Goal: Information Seeking & Learning: Learn about a topic

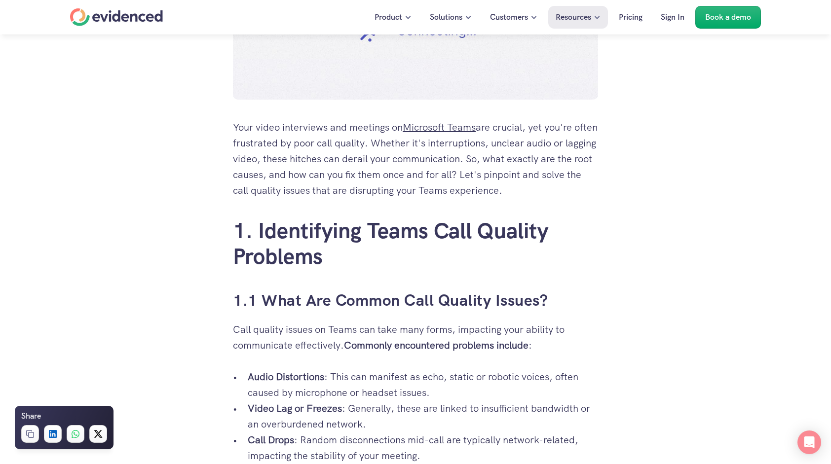
scroll to position [592, 0]
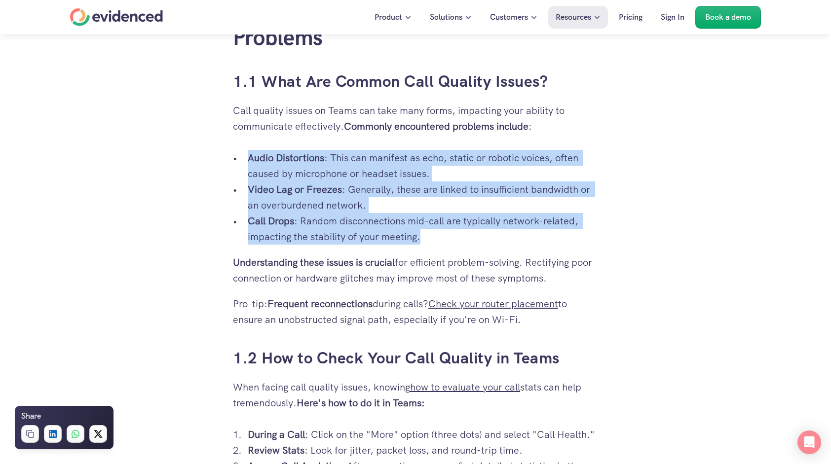
drag, startPoint x: 264, startPoint y: 159, endPoint x: 493, endPoint y: 231, distance: 240.1
click at [493, 231] on ul "Audio Distortions : This can manifest as echo, static or robotic voices, often …" at bounding box center [415, 197] width 365 height 95
click at [493, 231] on p "Call Drops : Random disconnections mid-call are typically network-related, impa…" at bounding box center [423, 229] width 350 height 32
click at [493, 239] on p "Call Drops : Random disconnections mid-call are typically network-related, impa…" at bounding box center [423, 229] width 350 height 32
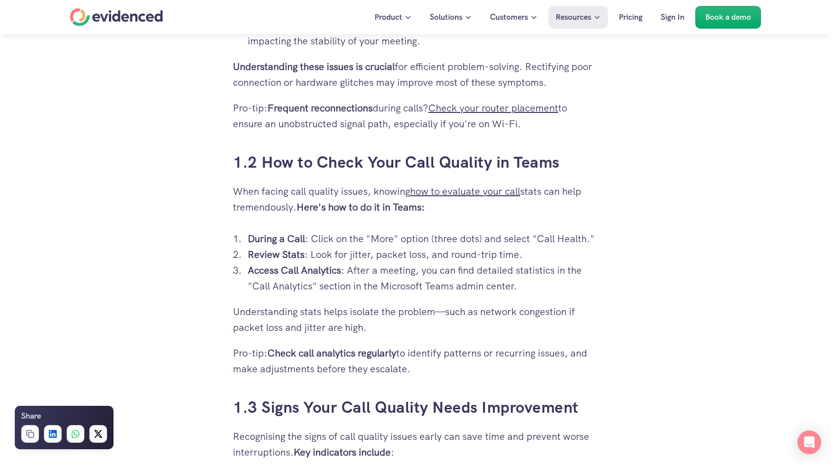
scroll to position [790, 0]
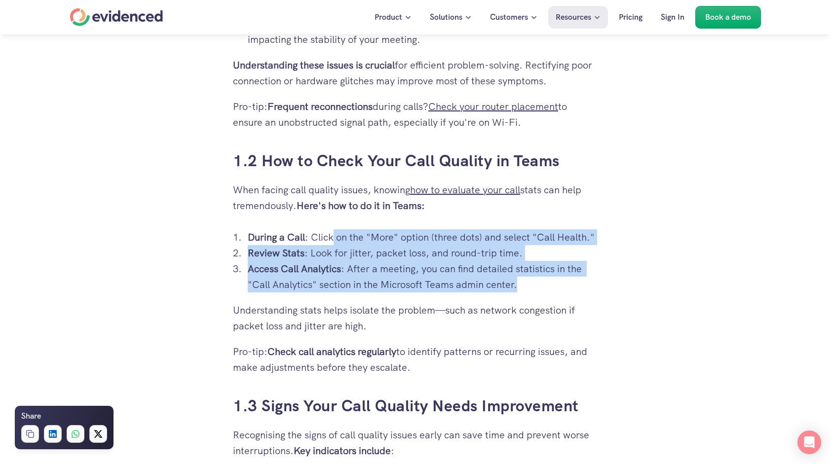
drag, startPoint x: 343, startPoint y: 234, endPoint x: 563, endPoint y: 280, distance: 224.5
click at [563, 280] on ol "During a Call : Click on the "More" option (three dots) and select "Call Health…" at bounding box center [415, 260] width 365 height 63
click at [563, 280] on p "Access Call Analytics : After a meeting, you can find detailed statistics in th…" at bounding box center [423, 277] width 350 height 32
click at [560, 289] on p "Access Call Analytics : After a meeting, you can find detailed statistics in th…" at bounding box center [423, 277] width 350 height 32
drag, startPoint x: 559, startPoint y: 289, endPoint x: 427, endPoint y: 241, distance: 139.7
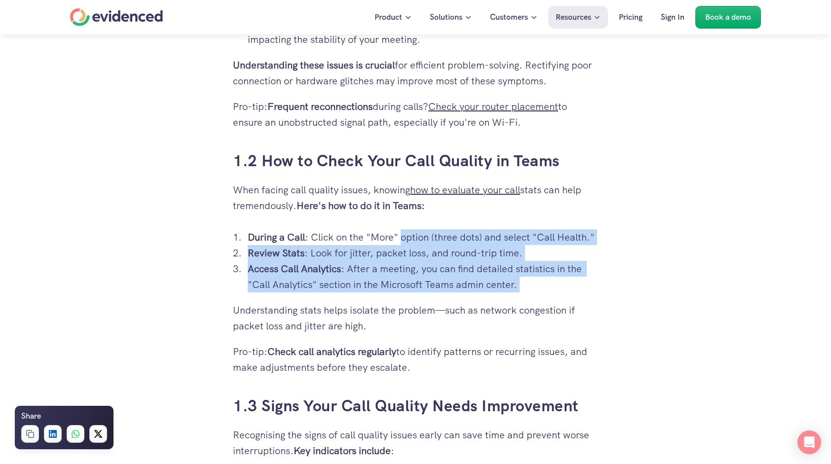
click at [427, 241] on ol "During a Call : Click on the "More" option (three dots) and select "Call Health…" at bounding box center [415, 260] width 365 height 63
click at [427, 241] on p "During a Call : Click on the "More" option (three dots) and select "Call Health…" at bounding box center [423, 237] width 350 height 16
click at [412, 240] on p "During a Call : Click on the "More" option (three dots) and select "Call Health…" at bounding box center [423, 237] width 350 height 16
click at [410, 234] on p "During a Call : Click on the "More" option (three dots) and select "Call Health…" at bounding box center [423, 237] width 350 height 16
drag, startPoint x: 410, startPoint y: 234, endPoint x: 536, endPoint y: 290, distance: 137.8
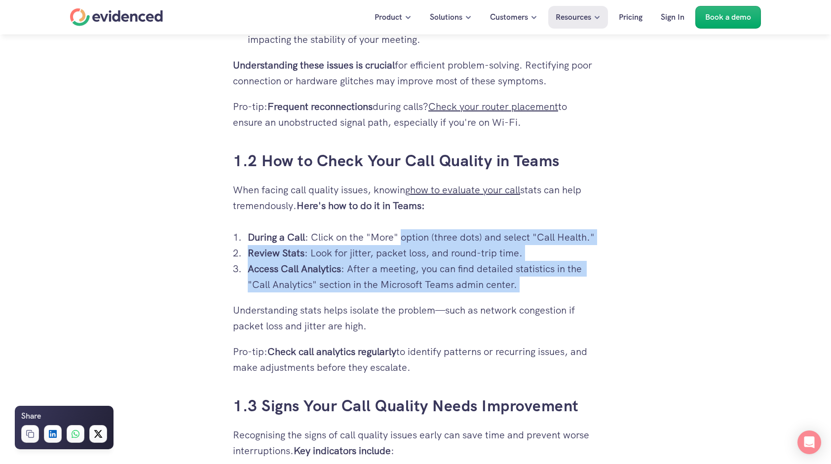
click at [536, 290] on ol "During a Call : Click on the "More" option (three dots) and select "Call Health…" at bounding box center [415, 260] width 365 height 63
click at [536, 290] on p "Access Call Analytics : After a meeting, you can find detailed statistics in th…" at bounding box center [423, 277] width 350 height 32
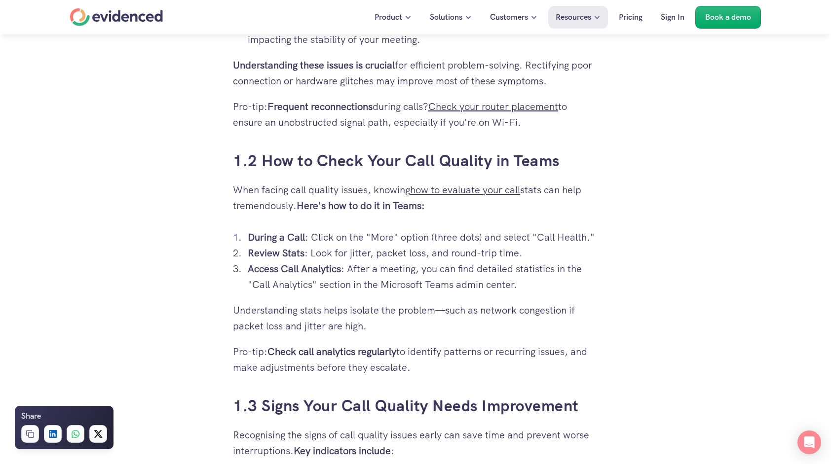
click at [537, 308] on p "Understanding stats helps isolate the problem—such as network congestion if pac…" at bounding box center [415, 319] width 365 height 32
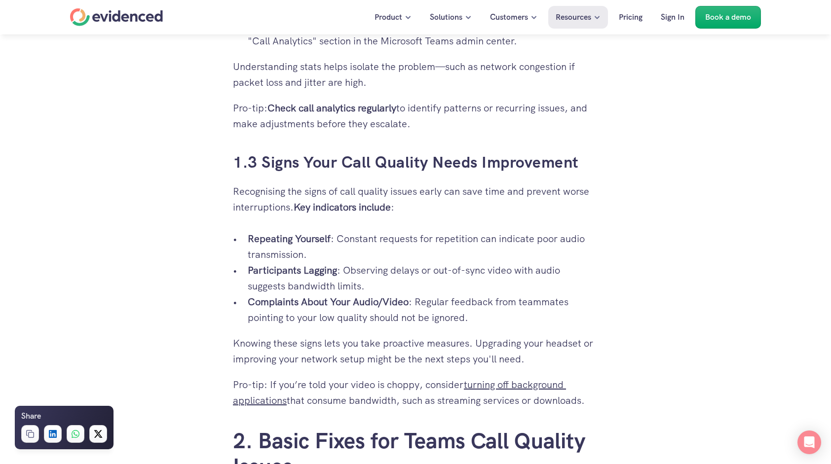
scroll to position [1036, 0]
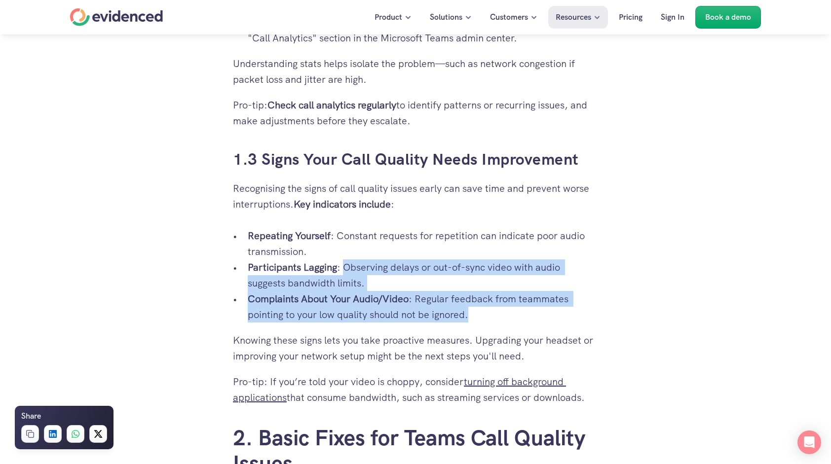
drag, startPoint x: 343, startPoint y: 266, endPoint x: 490, endPoint y: 312, distance: 153.9
click at [490, 312] on ul "Repeating Yourself : Constant requests for repetition can indicate poor audio t…" at bounding box center [415, 275] width 365 height 95
click at [490, 312] on p "Complaints About Your Audio/Video : Regular feedback from teammates pointing to…" at bounding box center [423, 307] width 350 height 32
click at [494, 321] on p "Complaints About Your Audio/Video : Regular feedback from teammates pointing to…" at bounding box center [423, 307] width 350 height 32
click at [494, 320] on p "Complaints About Your Audio/Video : Regular feedback from teammates pointing to…" at bounding box center [423, 307] width 350 height 32
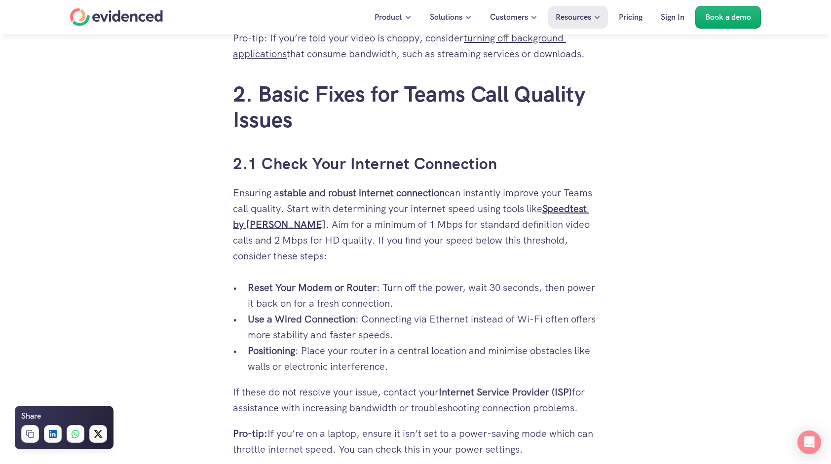
scroll to position [1382, 0]
